Goal: Navigation & Orientation: Understand site structure

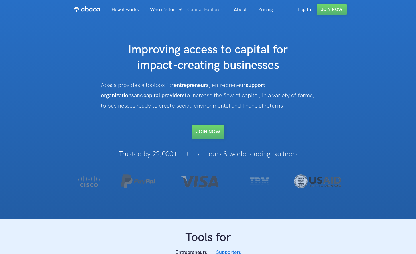
click at [209, 8] on link "Capital Explorer" at bounding box center [205, 9] width 47 height 19
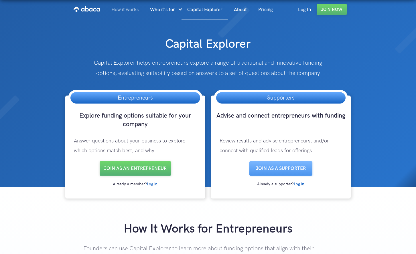
click at [131, 8] on link "How it works" at bounding box center [125, 9] width 39 height 19
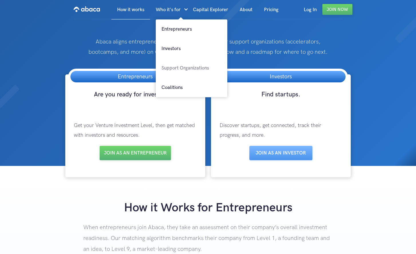
click at [180, 69] on link "Support Organizations" at bounding box center [192, 67] width 72 height 19
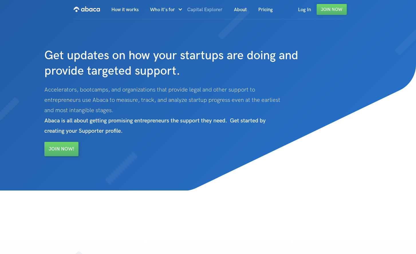
click at [210, 9] on link "Capital Explorer" at bounding box center [205, 9] width 47 height 19
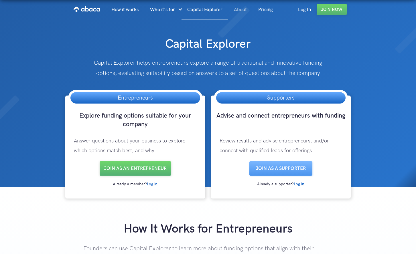
click at [243, 11] on link "About" at bounding box center [240, 9] width 24 height 19
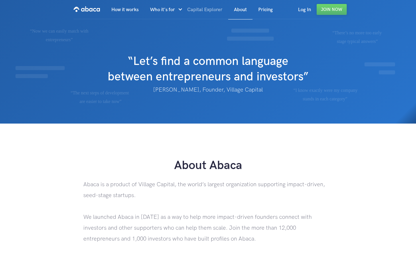
click at [204, 12] on link "Capital Explorer" at bounding box center [205, 9] width 47 height 19
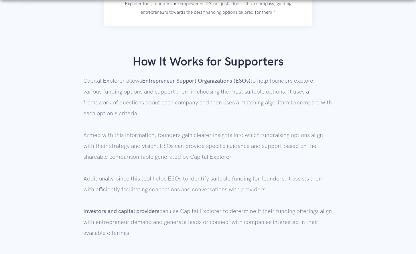
scroll to position [460, 0]
